Goal: Task Accomplishment & Management: Use online tool/utility

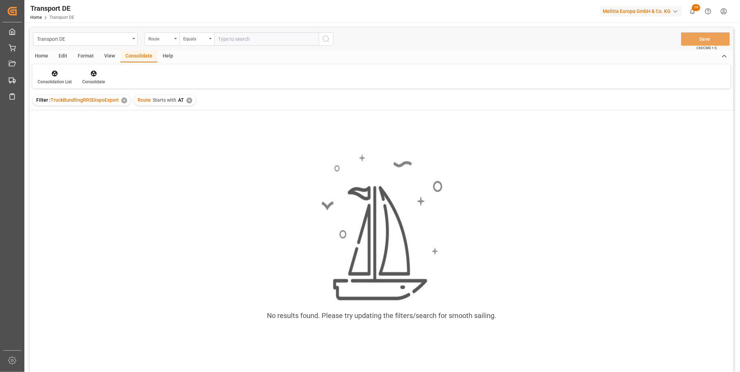
click at [186, 102] on div "✕" at bounding box center [189, 101] width 6 height 6
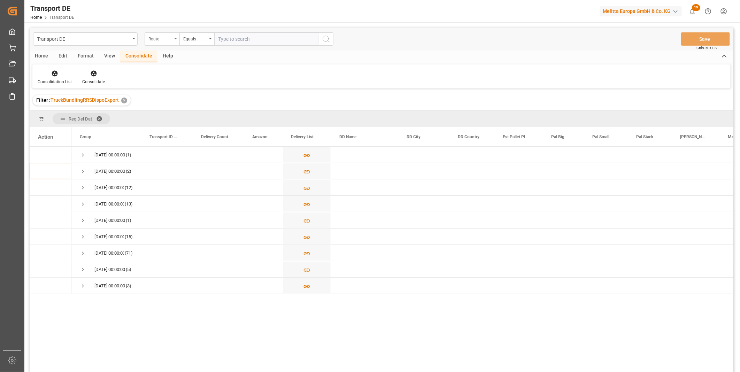
click at [167, 40] on div "Route" at bounding box center [160, 38] width 24 height 8
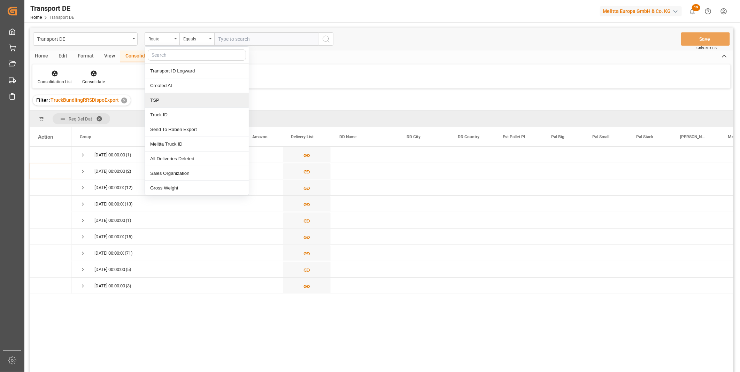
drag, startPoint x: 180, startPoint y: 96, endPoint x: 178, endPoint y: 69, distance: 26.9
click at [179, 96] on div "TSP" at bounding box center [197, 100] width 104 height 15
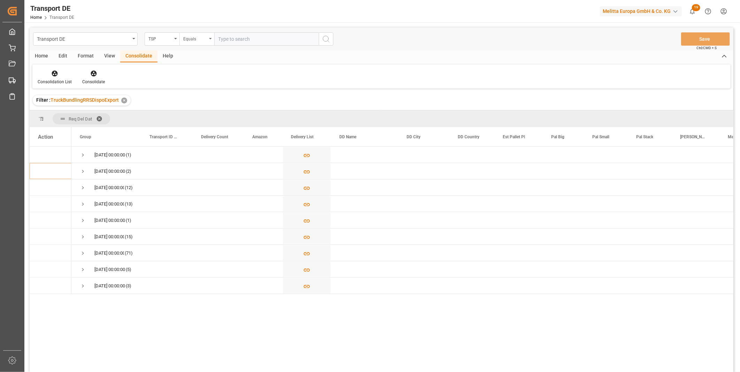
click at [203, 35] on div "Equals" at bounding box center [195, 38] width 24 height 8
click at [203, 115] on div "Starts with" at bounding box center [232, 115] width 104 height 15
type input "Van R"
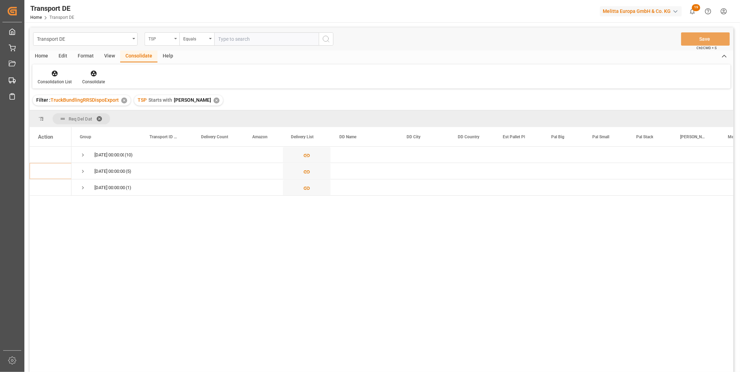
click at [162, 38] on div "TSP" at bounding box center [160, 38] width 24 height 8
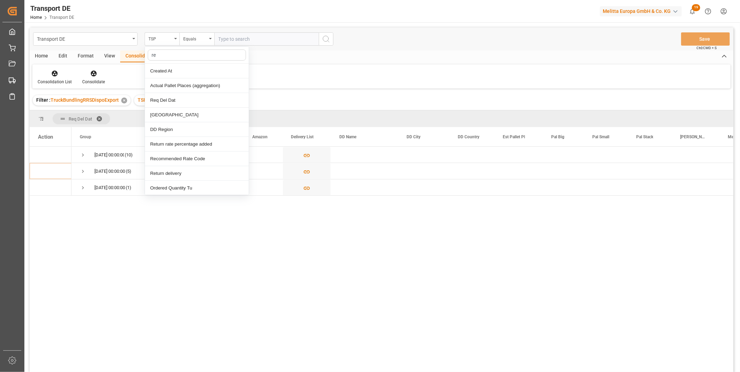
type input "req"
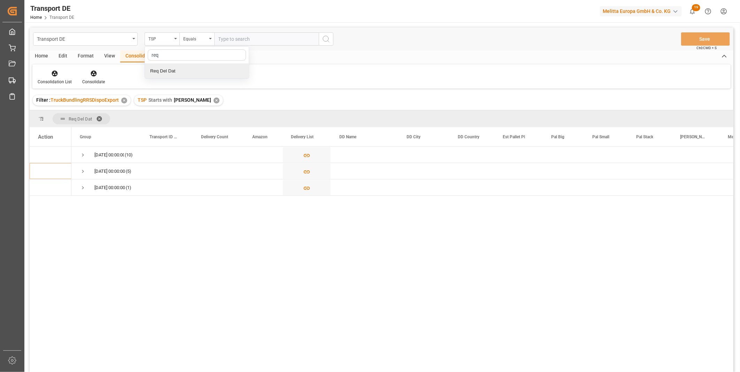
click at [172, 72] on div "Req Del Dat" at bounding box center [197, 71] width 104 height 15
click at [237, 37] on input "text" at bounding box center [266, 38] width 104 height 13
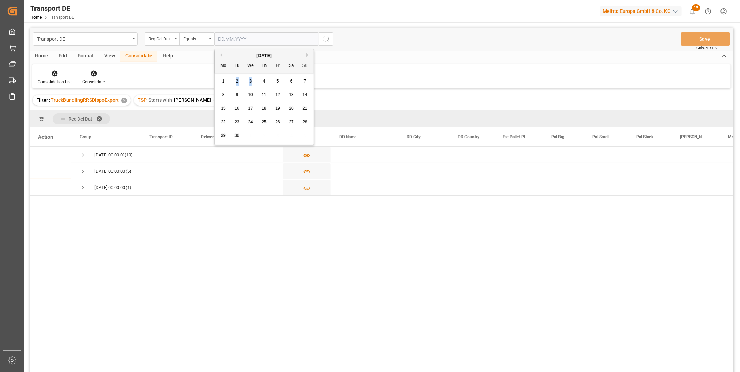
drag, startPoint x: 224, startPoint y: 78, endPoint x: 267, endPoint y: 86, distance: 44.0
click at [267, 86] on div "1 2 3 4 5 6 7" at bounding box center [264, 82] width 95 height 14
drag, startPoint x: 267, startPoint y: 86, endPoint x: 308, endPoint y: 55, distance: 51.5
click at [308, 55] on button "Next Month" at bounding box center [308, 55] width 4 height 4
click at [252, 79] on div "1" at bounding box center [250, 81] width 9 height 8
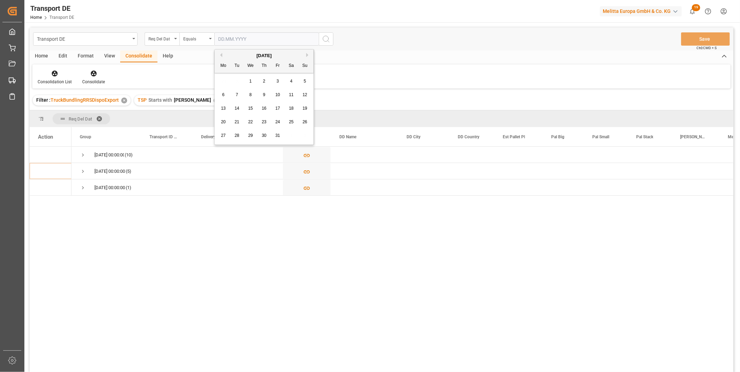
type input "[DATE]"
click at [325, 46] on div "Transport DE Req Del Dat Equals 01.10.2025 Save Ctrl/CMD + S" at bounding box center [381, 39] width 703 height 23
click at [327, 40] on icon "search button" at bounding box center [326, 39] width 8 height 8
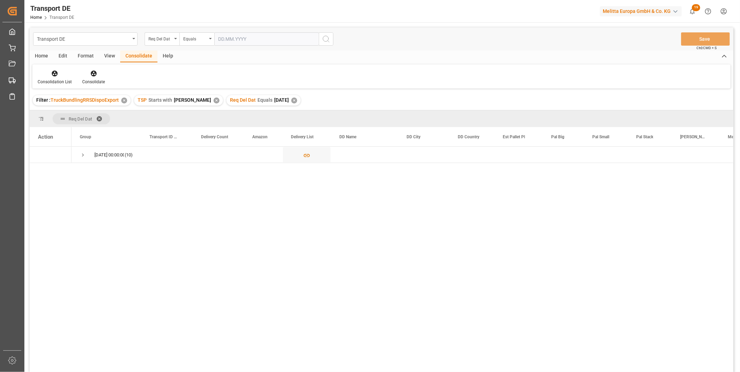
click at [37, 55] on div "Home" at bounding box center [42, 56] width 24 height 12
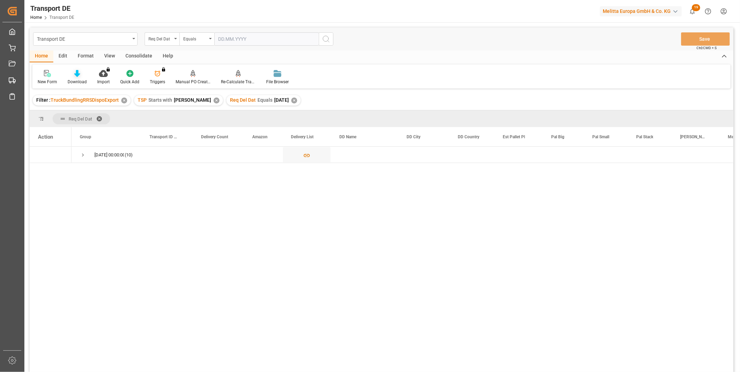
click at [72, 77] on div "Download" at bounding box center [77, 77] width 30 height 15
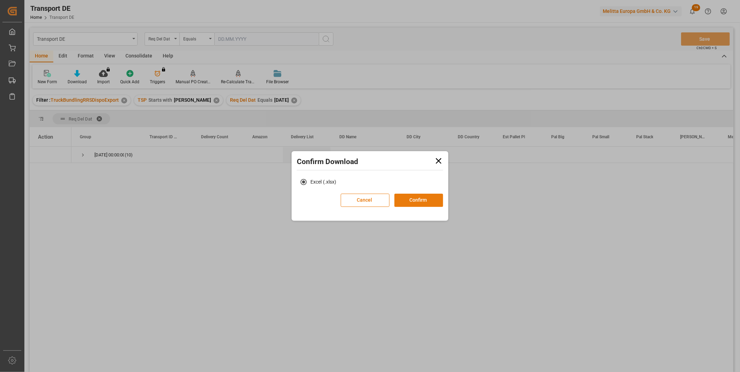
click at [418, 203] on button "Confirm" at bounding box center [418, 200] width 49 height 13
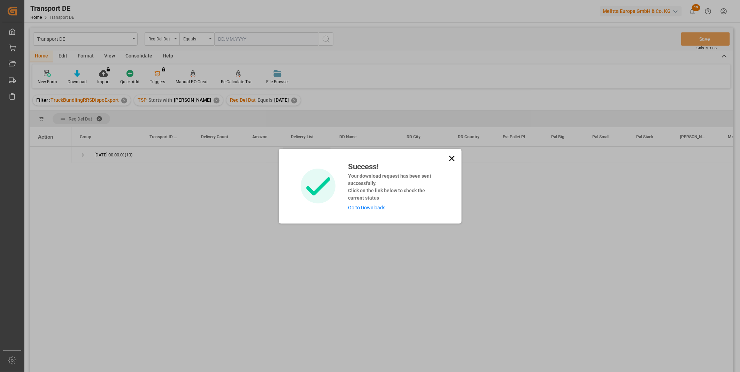
click at [447, 159] on icon at bounding box center [452, 159] width 10 height 10
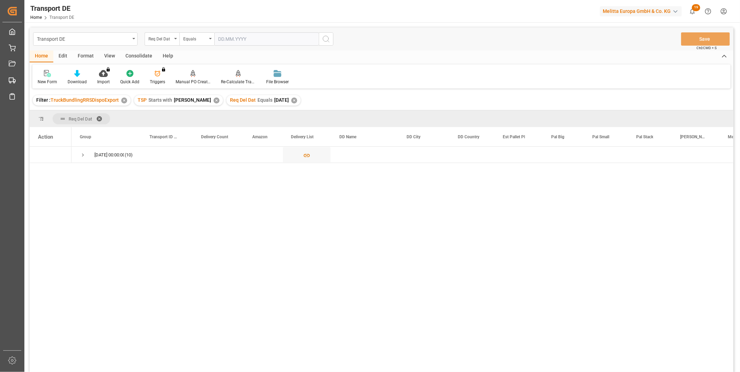
click at [135, 56] on div "Consolidate" at bounding box center [138, 56] width 37 height 12
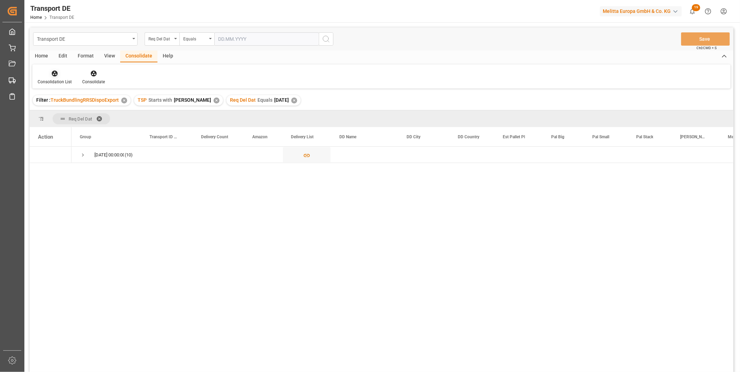
click at [53, 77] on icon at bounding box center [54, 73] width 7 height 7
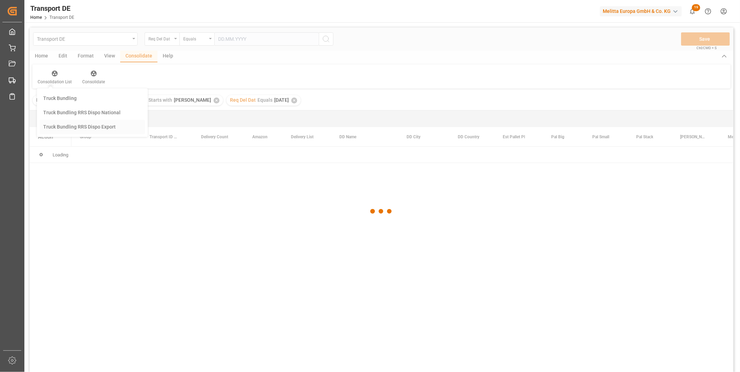
click at [98, 120] on div "Transport DE Req Del Dat Equals Save Ctrl/CMD + S Home Edit Format View Consoli…" at bounding box center [381, 209] width 703 height 363
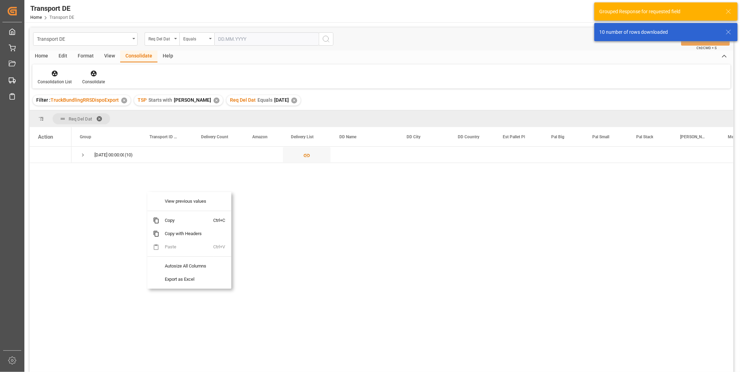
click at [407, 239] on div "01.10.2025 00:00:00 (10)" at bounding box center [402, 262] width 662 height 230
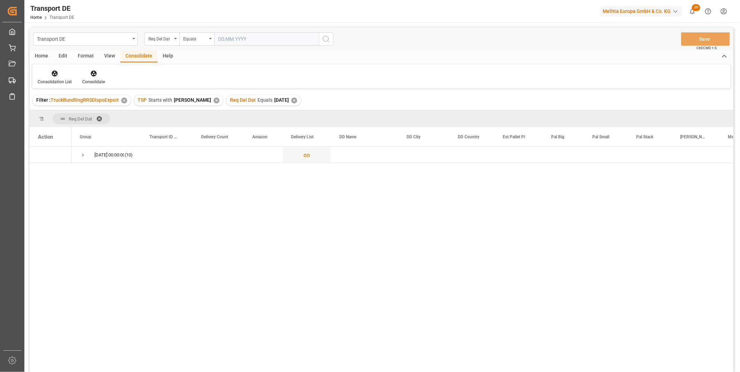
click at [48, 71] on div at bounding box center [55, 73] width 34 height 7
click at [78, 122] on div "Transport DE Req Del Dat Equals Save Ctrl/CMD + S Home Edit Format View Consoli…" at bounding box center [381, 209] width 703 height 363
click at [86, 153] on span "Press SPACE to select this row." at bounding box center [83, 155] width 6 height 6
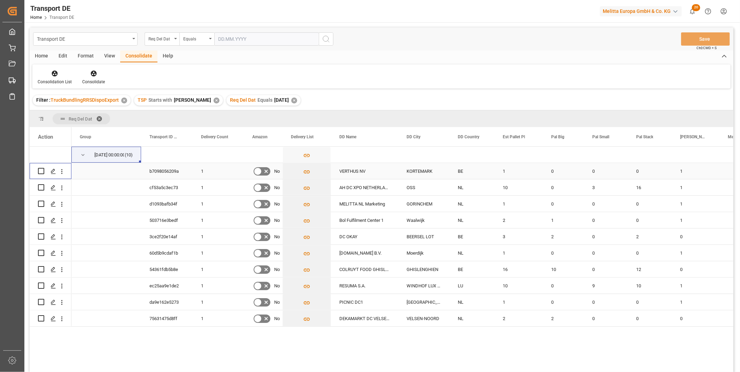
click at [40, 169] on input "Press Space to toggle row selection (unchecked)" at bounding box center [41, 171] width 6 height 6
checkbox input "true"
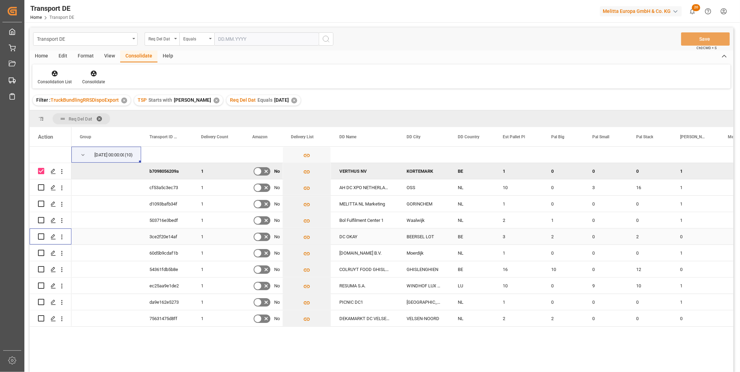
click at [42, 237] on input "Press Space to toggle row selection (unchecked)" at bounding box center [41, 236] width 6 height 6
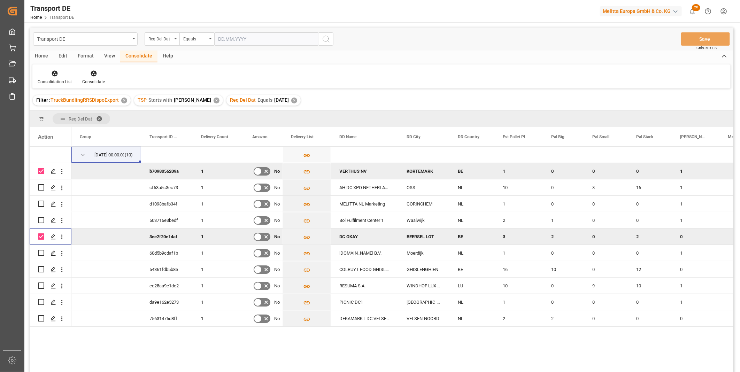
click at [42, 237] on input "Press Space to toggle row selection (checked)" at bounding box center [41, 236] width 6 height 6
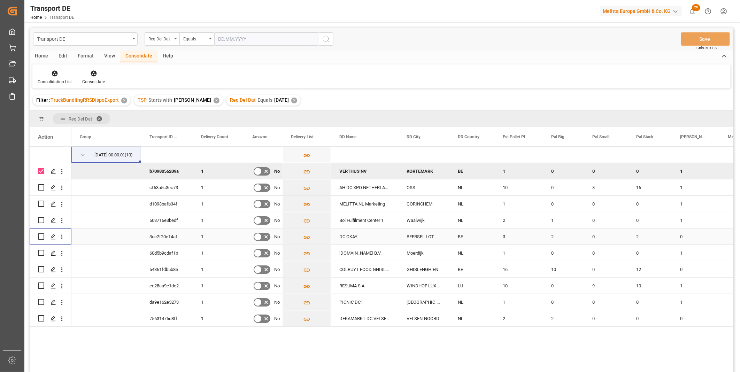
click at [41, 237] on input "Press Space to toggle row selection (unchecked)" at bounding box center [41, 236] width 6 height 6
checkbox input "true"
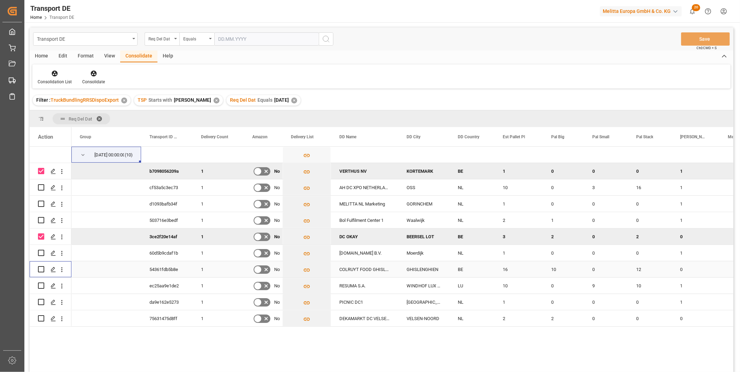
click at [41, 270] on input "Press Space to toggle row selection (unchecked)" at bounding box center [41, 269] width 6 height 6
checkbox input "true"
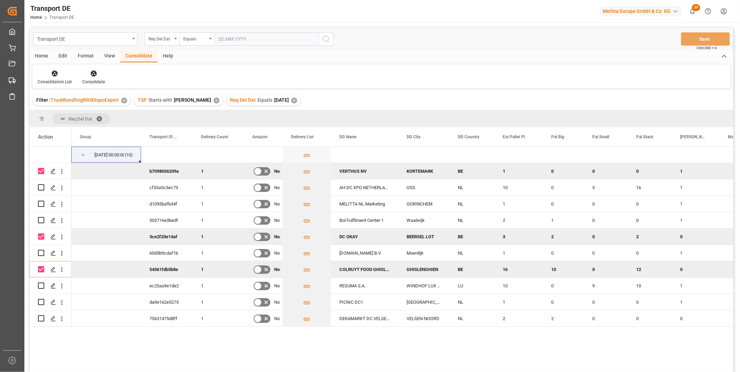
click at [95, 77] on div "Consolidate" at bounding box center [93, 77] width 33 height 15
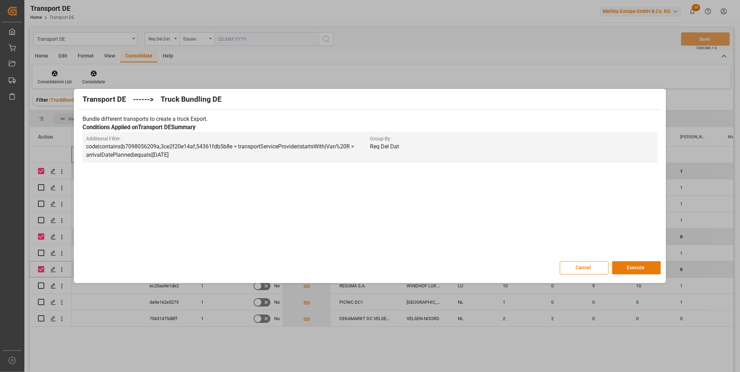
click at [621, 267] on button "Execute" at bounding box center [636, 267] width 49 height 13
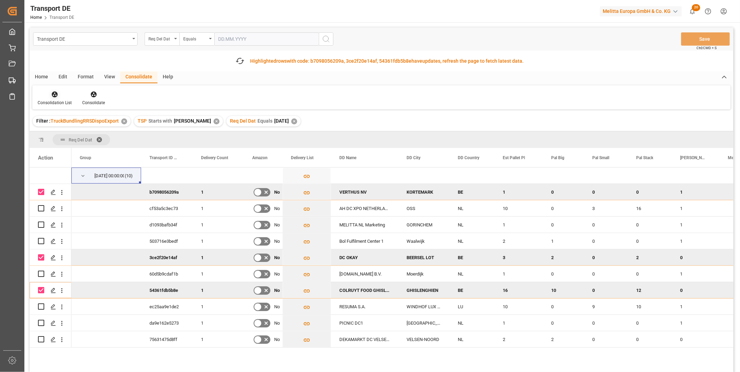
click at [60, 99] on div "Consolidation List" at bounding box center [54, 98] width 45 height 15
click at [75, 152] on div "Transport DE Req Del Dat Equals Save Ctrl/CMD + S Fetch latest updates Highligh…" at bounding box center [381, 220] width 703 height 384
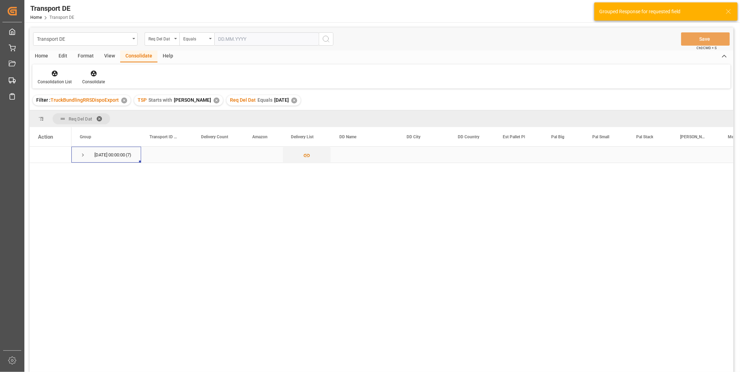
click at [86, 159] on span "Press SPACE to select this row." at bounding box center [83, 155] width 6 height 16
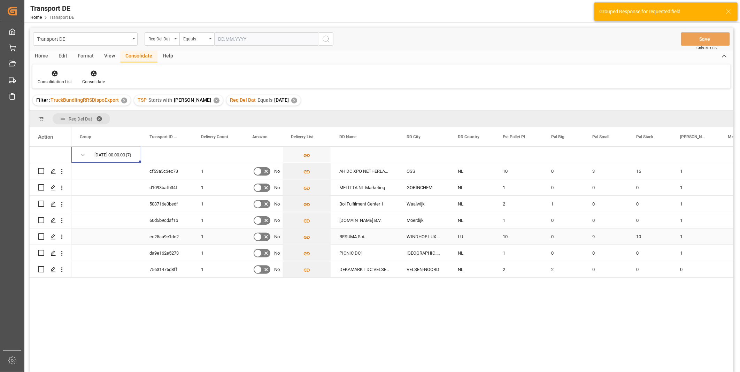
click at [43, 239] on input "Press Space to toggle row selection (unchecked)" at bounding box center [41, 236] width 6 height 6
checkbox input "true"
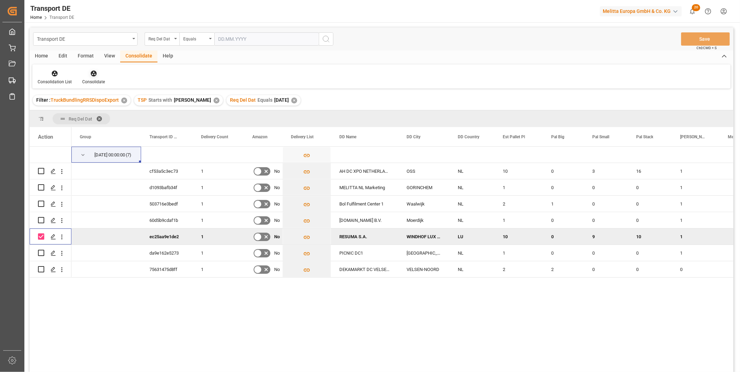
click at [93, 75] on icon at bounding box center [94, 74] width 6 height 6
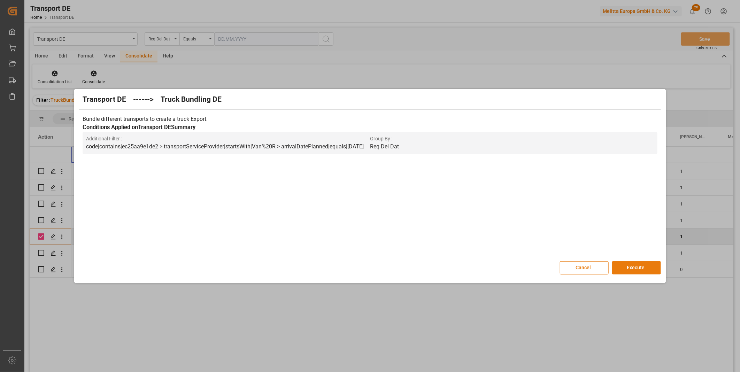
drag, startPoint x: 591, startPoint y: 265, endPoint x: 638, endPoint y: 268, distance: 47.5
click at [638, 268] on div "Cancel Execute" at bounding box center [369, 267] width 581 height 13
click at [638, 268] on button "Execute" at bounding box center [636, 267] width 49 height 13
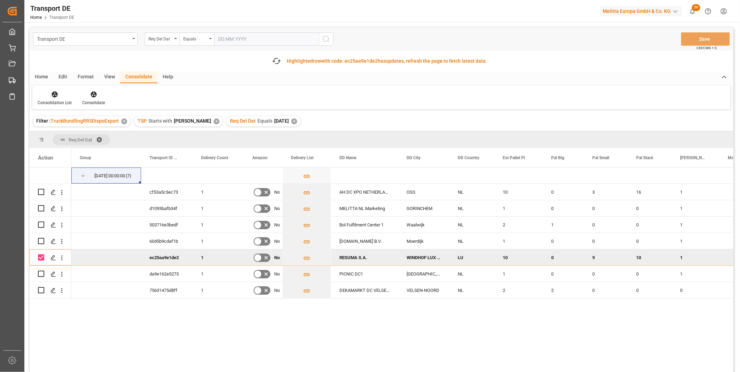
click at [46, 97] on div at bounding box center [55, 94] width 34 height 7
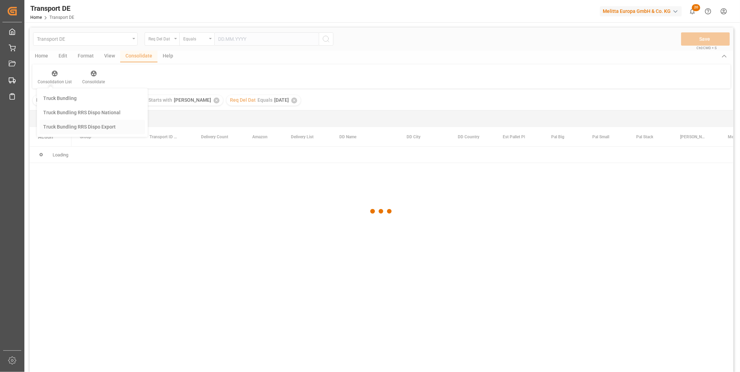
click at [79, 150] on div "Transport DE Req Del Dat Equals Save Ctrl/CMD + S Home Edit Format View Consoli…" at bounding box center [381, 209] width 703 height 363
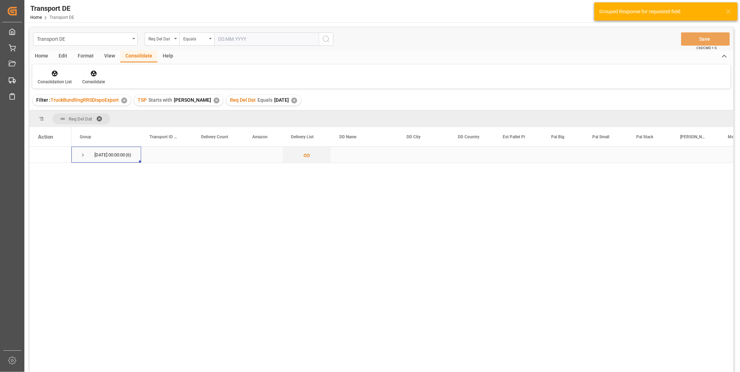
click at [78, 148] on div "01.10.2025 00:00:00 (6)" at bounding box center [106, 155] width 70 height 16
click at [79, 154] on div "01.10.2025 00:00:00 (6)" at bounding box center [106, 155] width 70 height 16
click at [81, 161] on span "Press SPACE to select this row." at bounding box center [83, 155] width 6 height 16
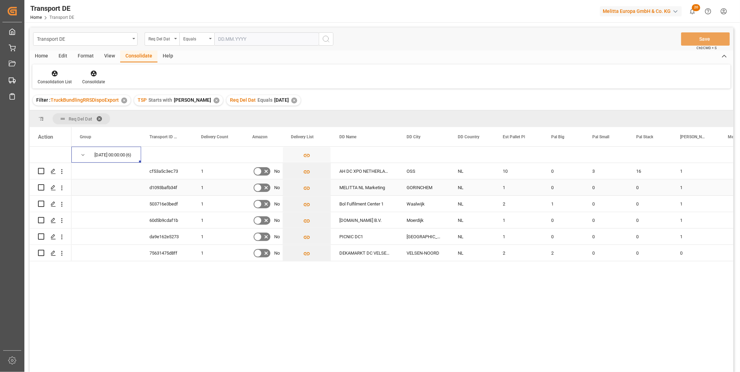
click at [43, 187] on input "Press Space to toggle row selection (unchecked)" at bounding box center [41, 187] width 6 height 6
checkbox input "true"
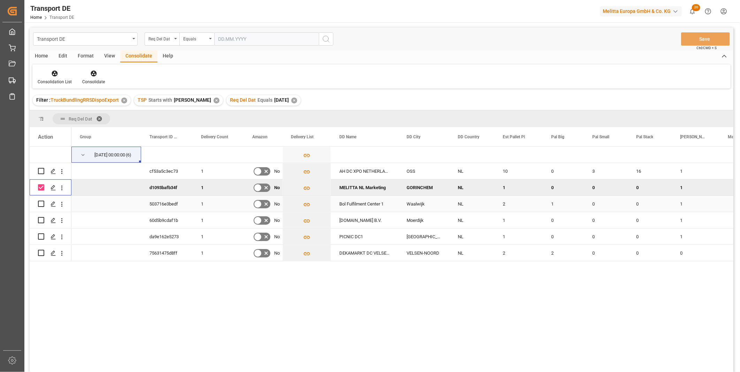
click at [42, 201] on input "Press Space to toggle row selection (unchecked)" at bounding box center [41, 204] width 6 height 6
checkbox input "true"
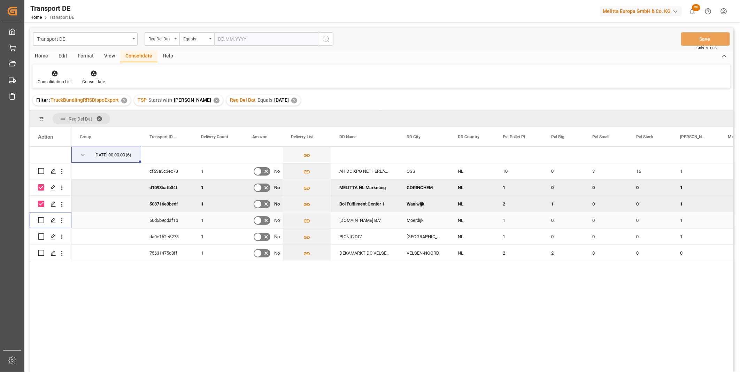
click at [42, 216] on div "Press SPACE to select this row." at bounding box center [41, 220] width 6 height 16
click at [42, 218] on input "Press Space to toggle row selection (unchecked)" at bounding box center [41, 220] width 6 height 6
checkbox input "true"
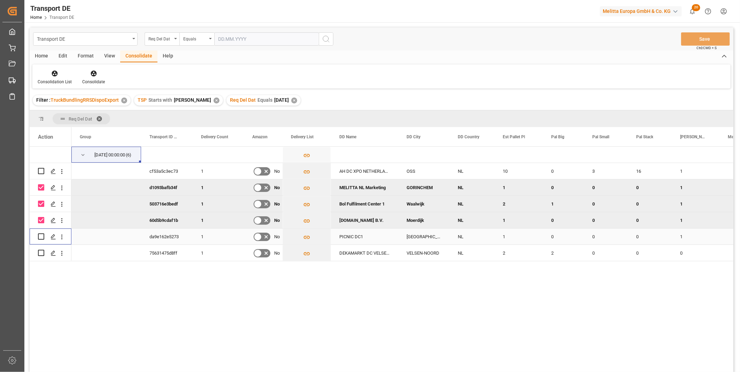
click at [41, 235] on input "Press Space to toggle row selection (unchecked)" at bounding box center [41, 236] width 6 height 6
checkbox input "true"
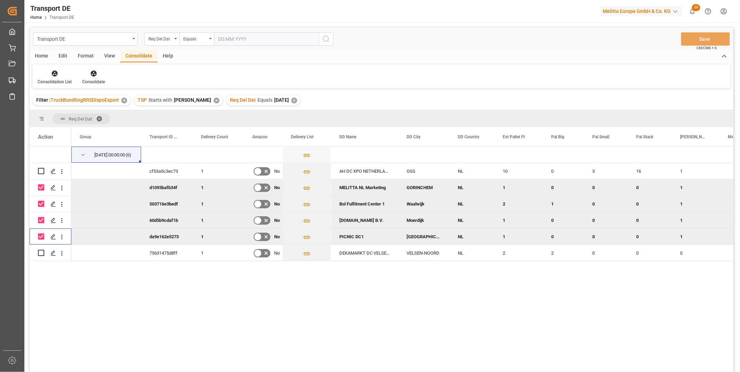
click at [84, 77] on div "Consolidate" at bounding box center [93, 77] width 33 height 15
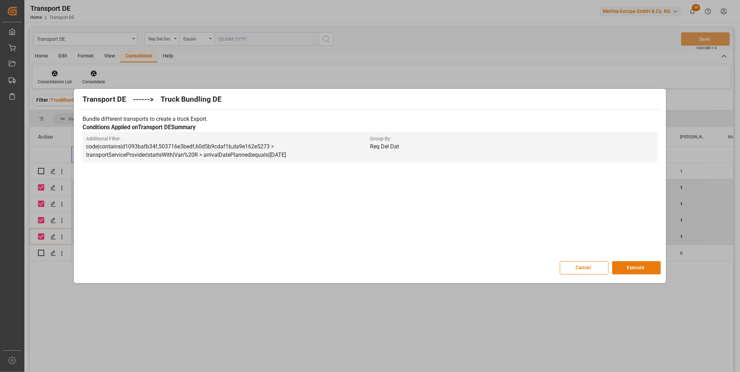
click at [639, 266] on button "Execute" at bounding box center [636, 267] width 49 height 13
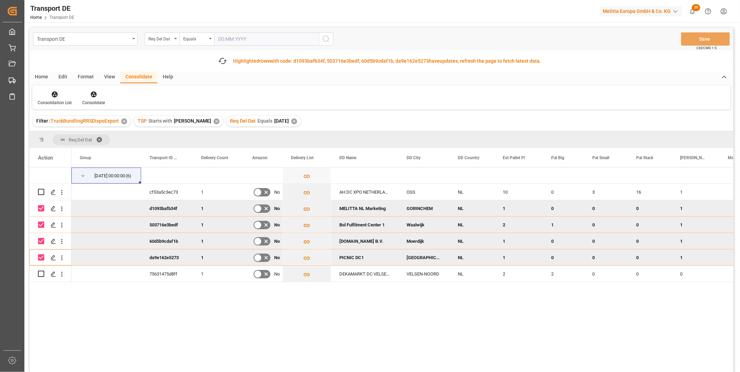
click at [60, 91] on div at bounding box center [55, 94] width 34 height 7
click at [74, 143] on div "Transport DE Req Del Dat Equals Save Ctrl/CMD + S Fetch latest updates Highligh…" at bounding box center [381, 220] width 703 height 384
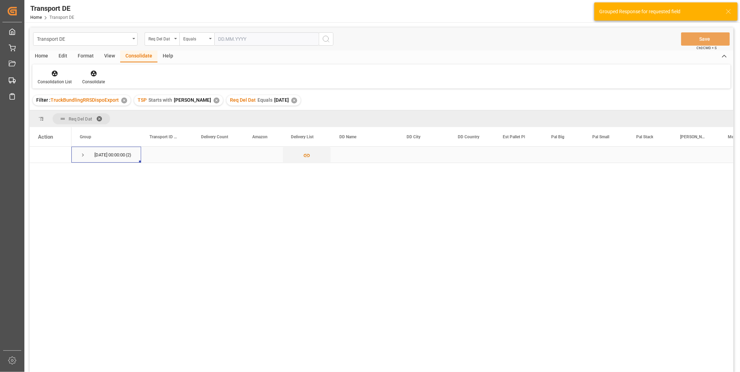
click at [84, 152] on span "Press SPACE to select this row." at bounding box center [83, 155] width 6 height 6
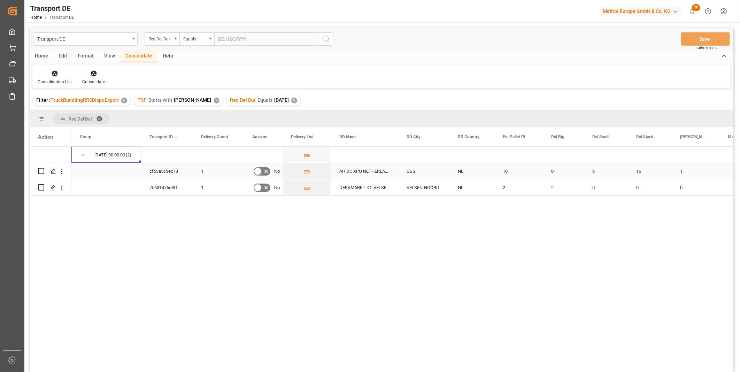
click at [41, 171] on input "Press Space to toggle row selection (unchecked)" at bounding box center [41, 171] width 6 height 6
checkbox input "true"
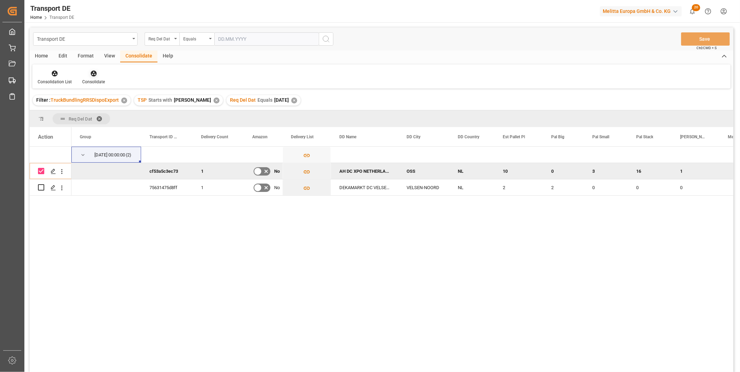
click at [102, 81] on div "Consolidate" at bounding box center [93, 82] width 23 height 6
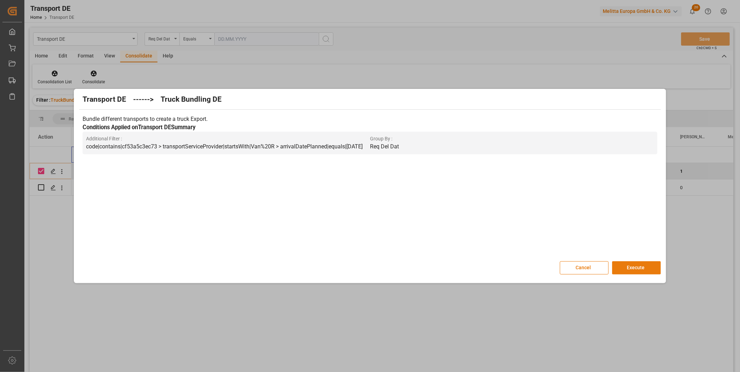
click at [634, 268] on button "Execute" at bounding box center [636, 267] width 49 height 13
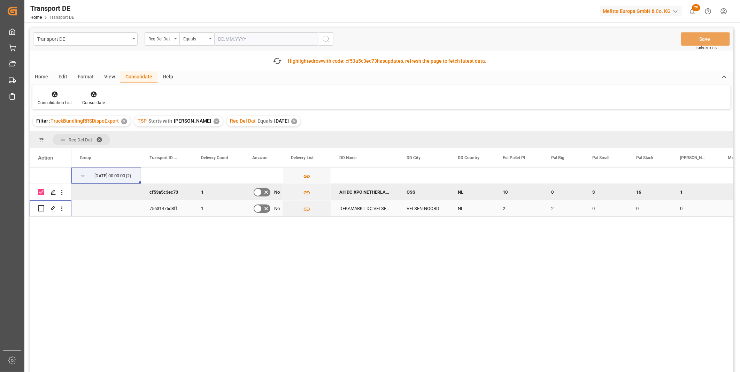
click at [43, 210] on input "Press Space to toggle row selection (unchecked)" at bounding box center [41, 208] width 6 height 6
checkbox input "true"
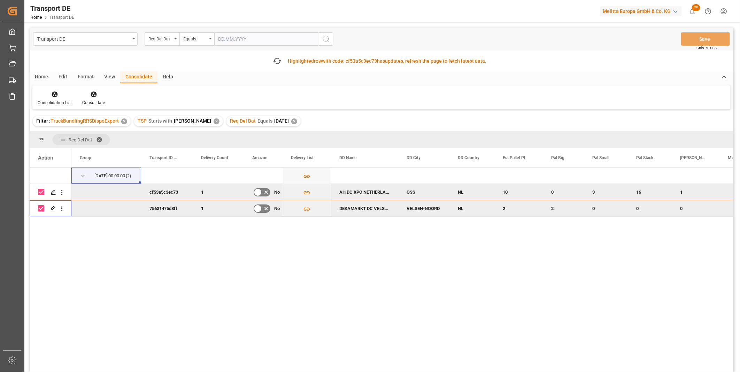
click at [39, 194] on input "Press Space to toggle row selection (checked)" at bounding box center [41, 192] width 6 height 6
checkbox input "false"
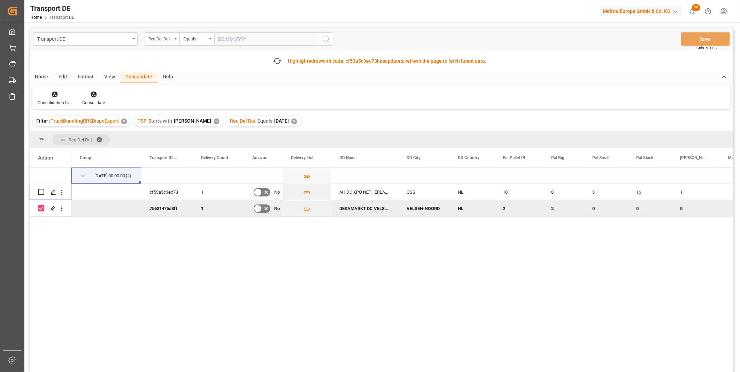
click at [94, 97] on icon at bounding box center [93, 94] width 7 height 7
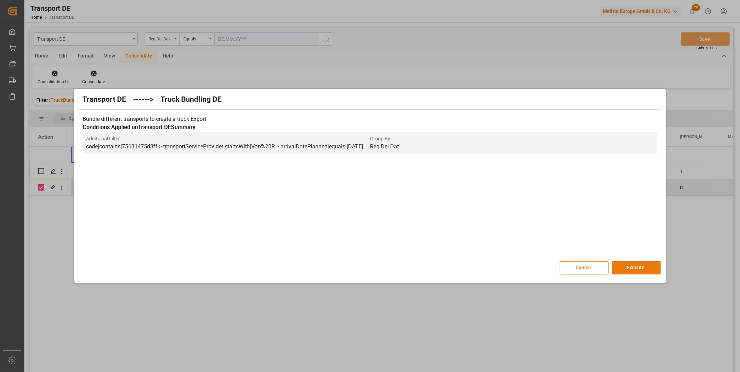
click at [640, 263] on button "Execute" at bounding box center [636, 267] width 49 height 13
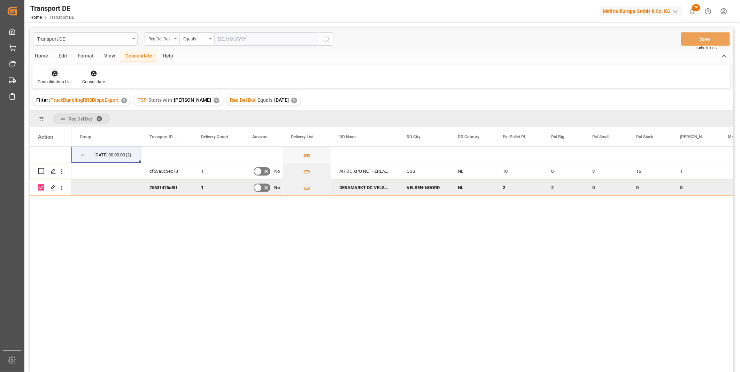
click at [51, 72] on icon at bounding box center [54, 73] width 7 height 7
click at [89, 131] on div "Transport DE Req Del Dat Equals Save Ctrl/CMD + S Home Edit Format View Consoli…" at bounding box center [381, 209] width 703 height 363
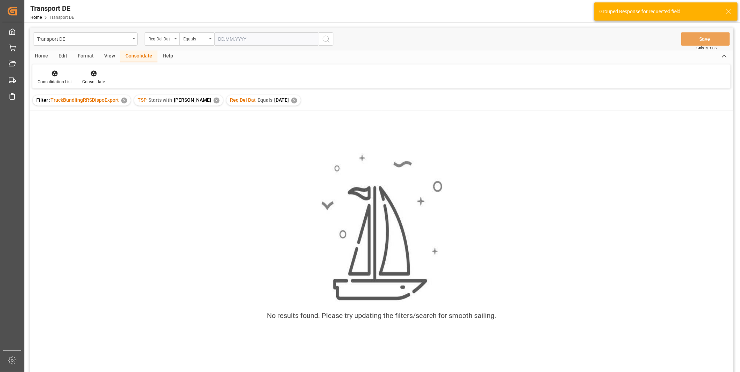
click at [291, 98] on div "✕" at bounding box center [294, 101] width 6 height 6
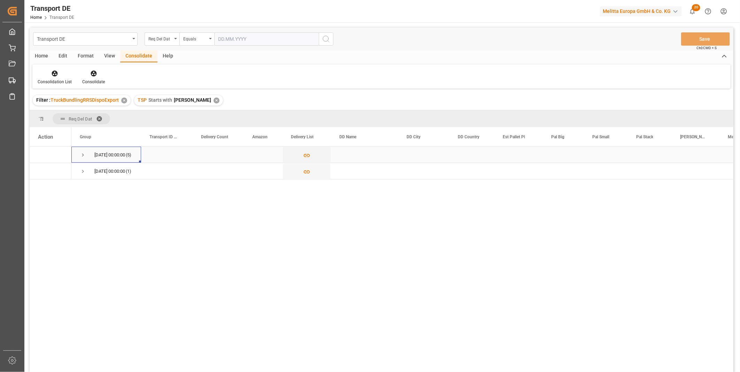
click at [85, 153] on span "Press SPACE to select this row." at bounding box center [83, 155] width 6 height 6
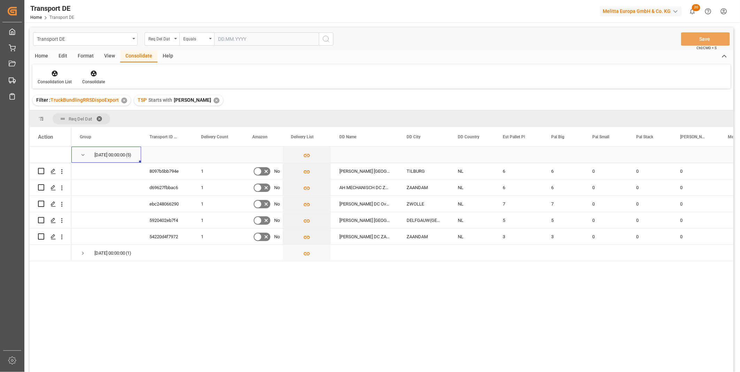
click at [83, 152] on span "Press SPACE to select this row." at bounding box center [83, 155] width 6 height 6
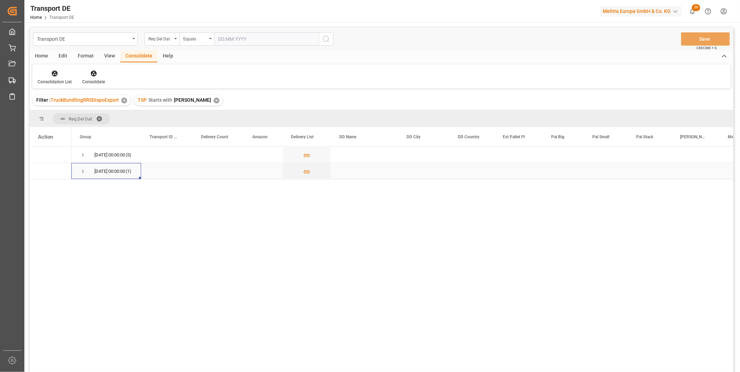
click at [85, 173] on span "Press SPACE to select this row." at bounding box center [83, 171] width 6 height 6
click at [84, 173] on span "Press SPACE to select this row." at bounding box center [83, 171] width 6 height 6
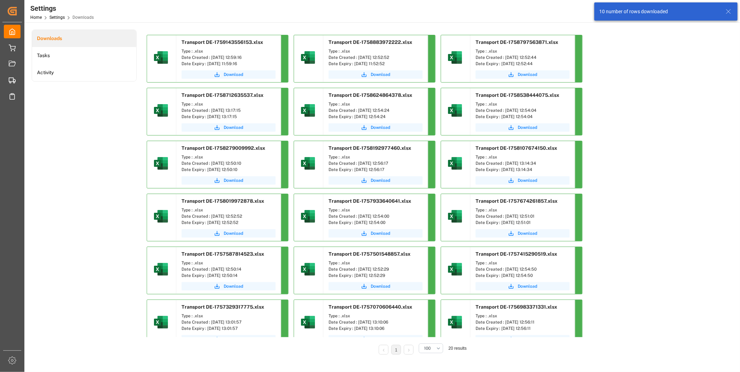
click at [230, 68] on div "Type : .xlsx Date Created : 29.09.2025 12:59:16 Date Expiry : 29.10.2025 11:59:…" at bounding box center [228, 57] width 104 height 22
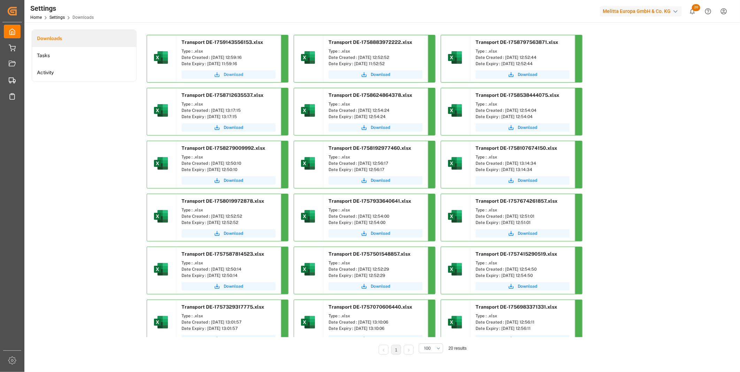
click at [230, 70] on button "Download" at bounding box center [228, 74] width 94 height 8
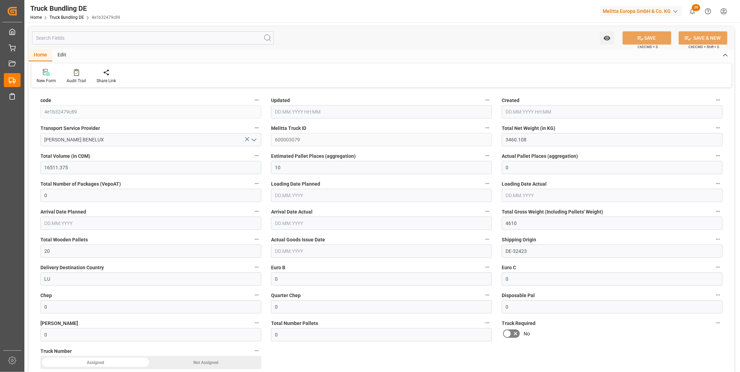
type input "3460.108"
type input "16511.375"
type input "10"
type input "0"
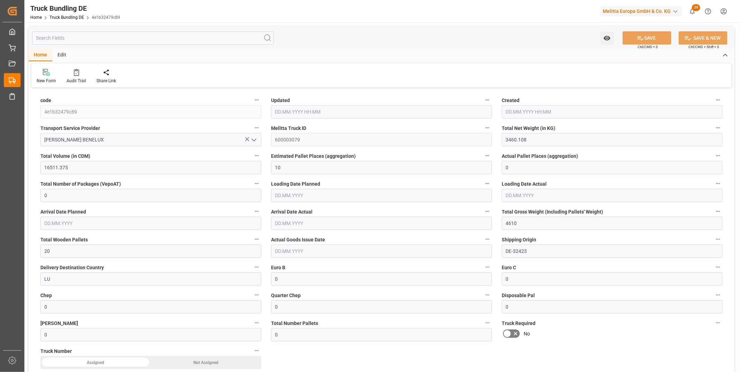
type input "4610"
type input "20"
type input "0"
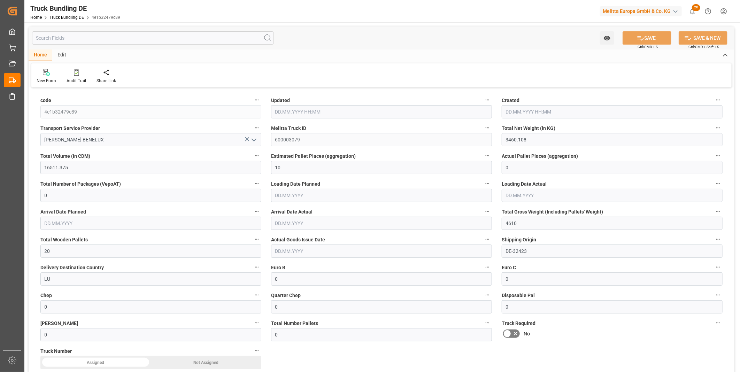
type input "0"
type input "29.09.2025 13:02"
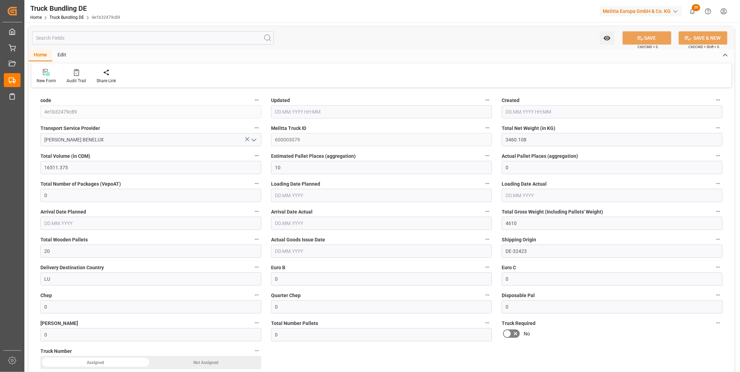
type input "29.09.2025 13:02"
type input "[DATE]"
type input "2401.464"
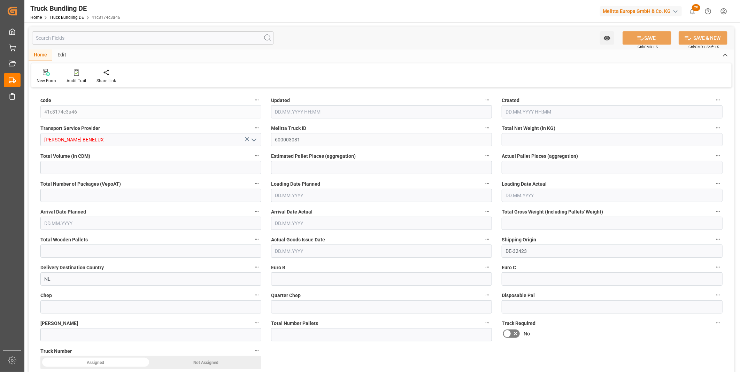
type input "17983.943"
type input "10"
type input "0"
type input "3655.375"
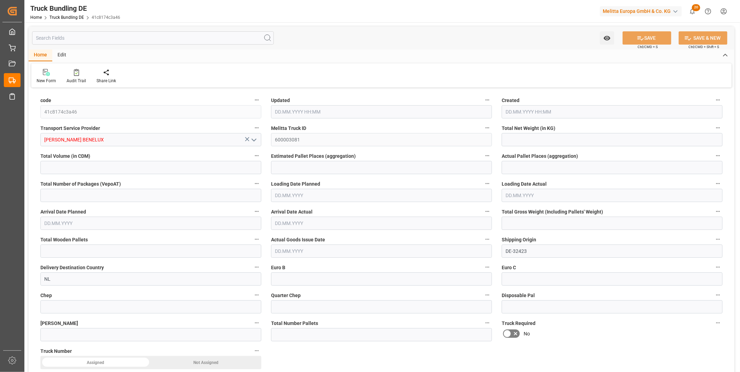
type input "22"
type input "0"
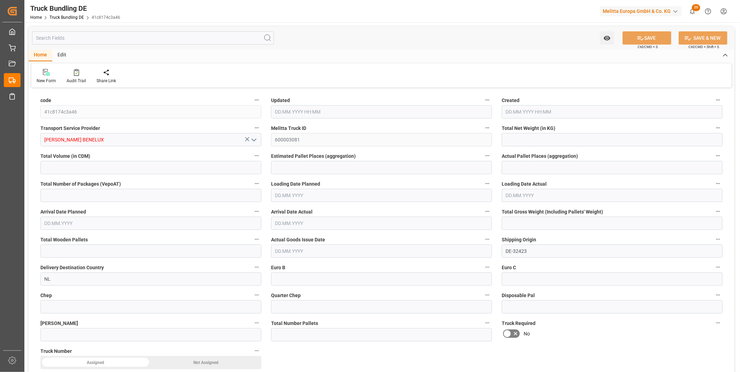
type input "0"
type input "[DATE] 13:03"
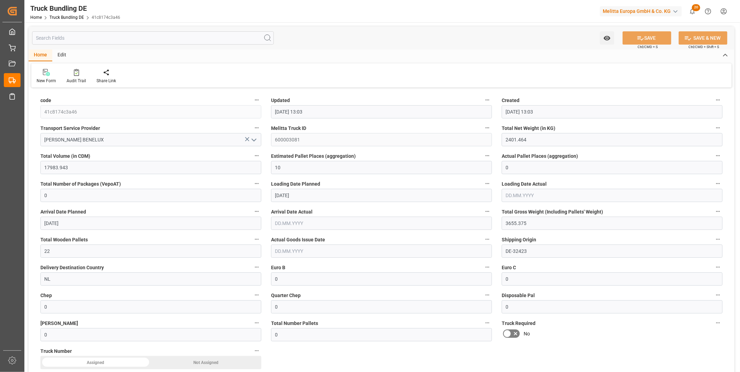
type input "[DATE]"
type input "364.032"
type input "2887.68"
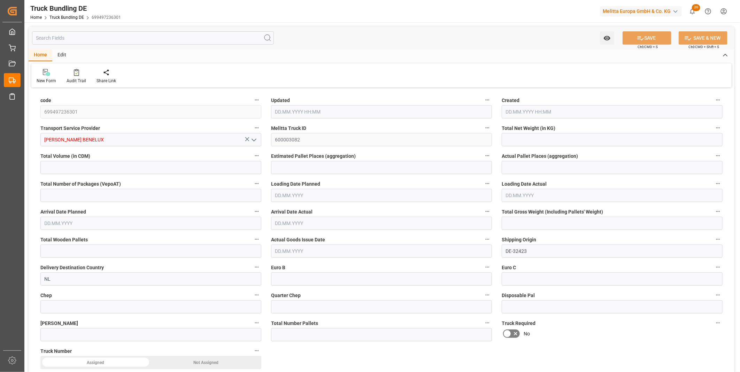
type input "2"
type input "0"
type input "436"
type input "2"
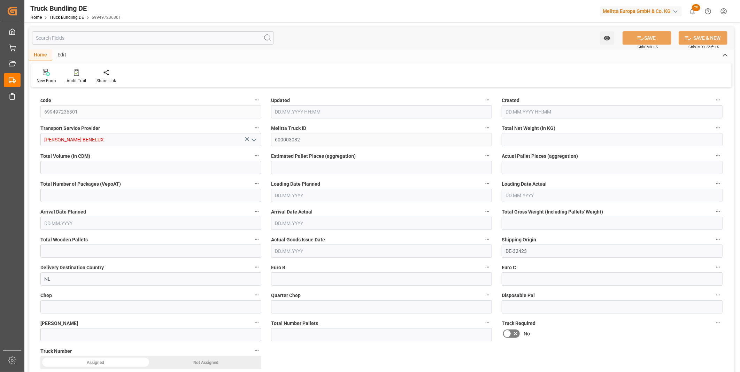
type input "0"
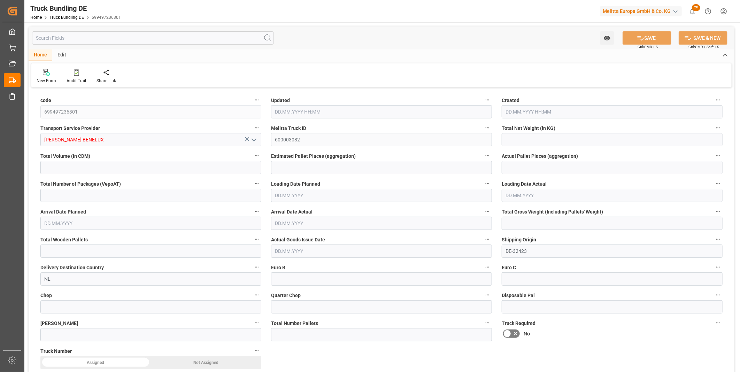
type input "0"
type input "[DATE] 13:03"
type input "[DATE]"
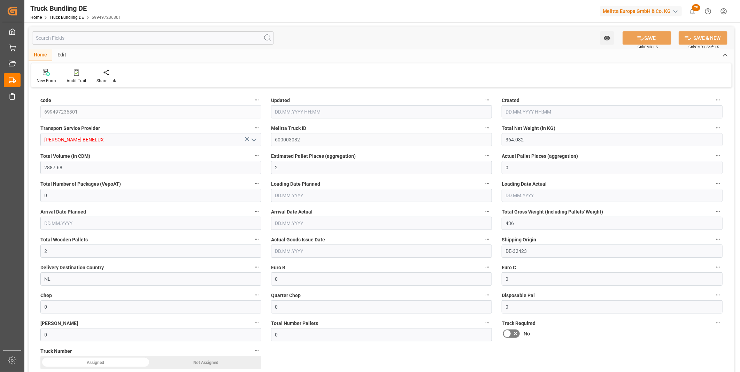
type input "[DATE]"
